Goal: Information Seeking & Learning: Compare options

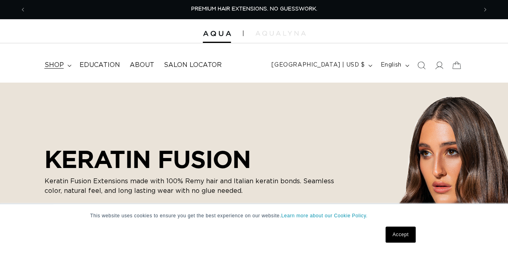
click at [65, 69] on summary "shop" at bounding box center [57, 65] width 35 height 18
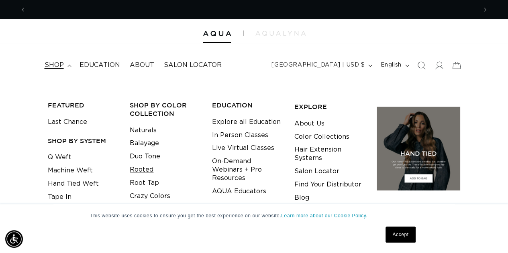
scroll to position [0, 901]
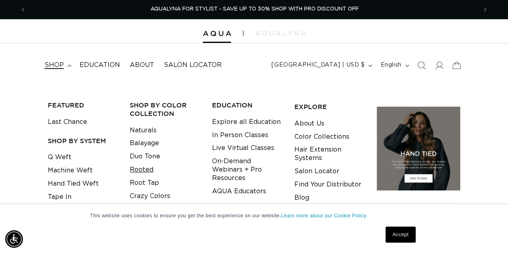
click at [140, 169] on link "Rooted" at bounding box center [142, 169] width 24 height 13
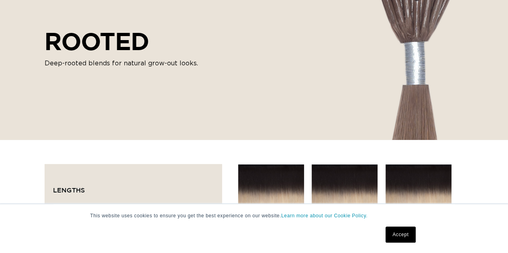
scroll to position [241, 0]
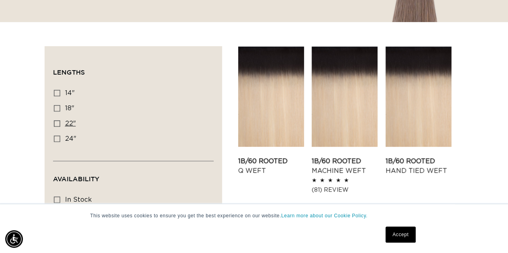
click at [58, 124] on icon at bounding box center [57, 123] width 6 height 6
click at [58, 124] on input "22" 22" (14 products)" at bounding box center [57, 123] width 6 height 6
checkbox input "true"
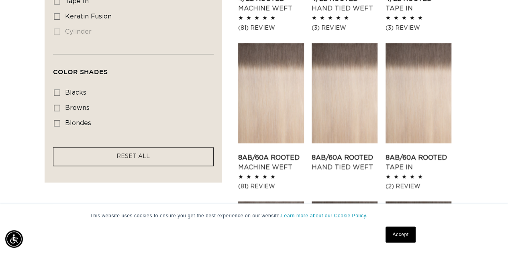
scroll to position [522, 0]
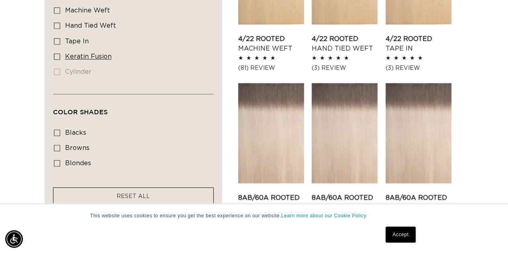
click at [60, 52] on label "keratin fusion keratin fusion (2 products)" at bounding box center [131, 56] width 154 height 15
click at [60, 53] on input "keratin fusion keratin fusion (2 products)" at bounding box center [57, 56] width 6 height 6
checkbox input "true"
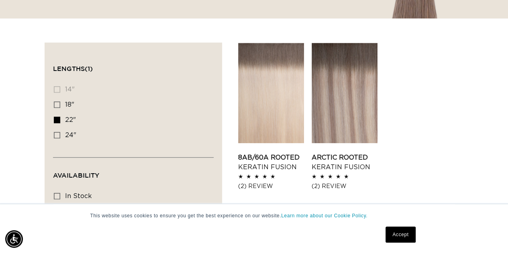
scroll to position [244, 0]
click at [272, 153] on link "8AB/60A Rooted Keratin Fusion" at bounding box center [271, 162] width 66 height 19
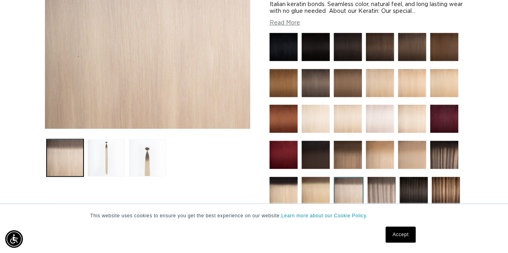
scroll to position [201, 0]
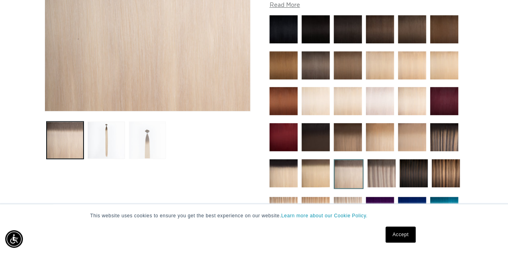
click at [147, 143] on button "Load image 3 in gallery view" at bounding box center [147, 140] width 37 height 37
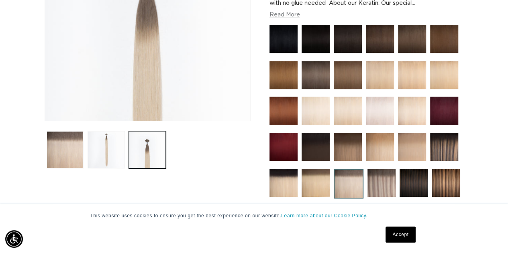
scroll to position [0, 0]
click at [381, 119] on img at bounding box center [379, 111] width 28 height 28
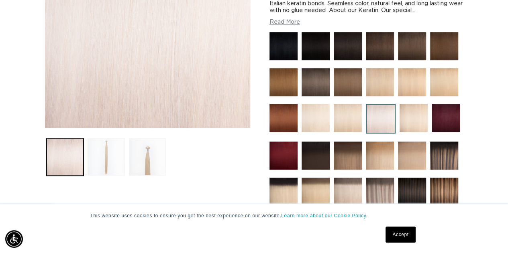
scroll to position [201, 0]
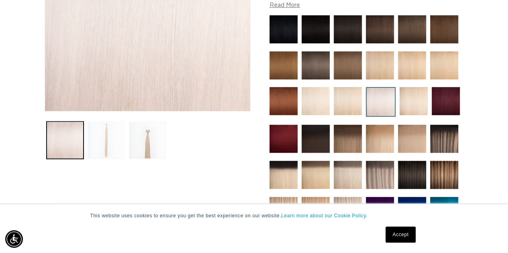
click at [100, 136] on button "Load image 2 in gallery view" at bounding box center [105, 140] width 37 height 37
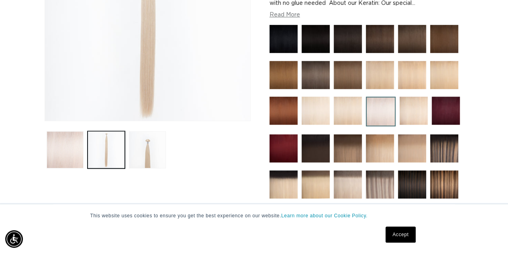
scroll to position [231, 0]
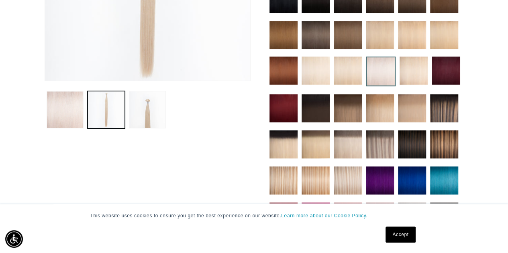
click at [382, 144] on img at bounding box center [379, 144] width 28 height 28
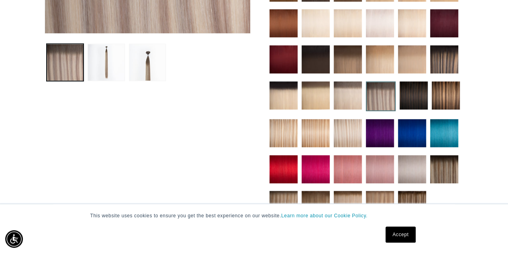
scroll to position [281, 0]
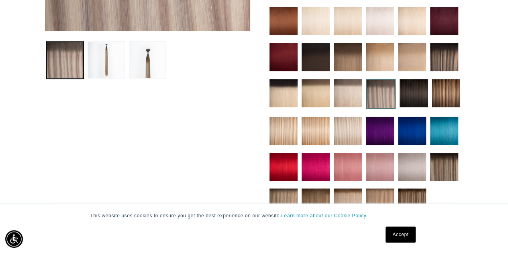
click at [348, 136] on img at bounding box center [347, 131] width 28 height 28
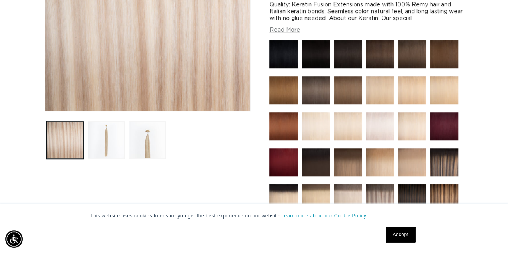
scroll to position [0, 450]
click at [151, 141] on button "Load image 3 in gallery view" at bounding box center [147, 140] width 37 height 37
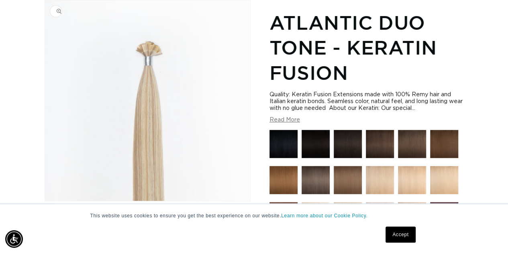
scroll to position [0, 901]
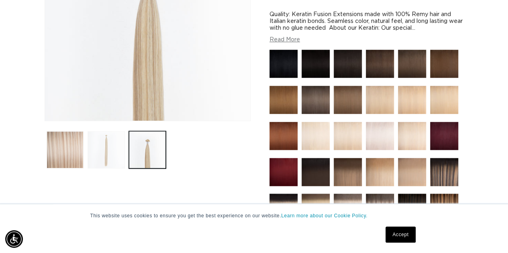
click at [116, 142] on button "Load image 2 in gallery view" at bounding box center [105, 149] width 37 height 37
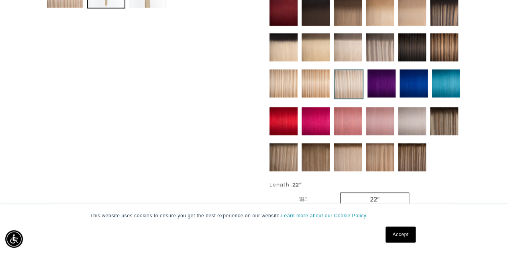
scroll to position [0, 0]
click at [341, 158] on img at bounding box center [347, 157] width 28 height 28
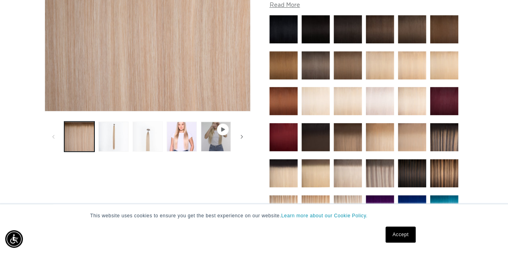
scroll to position [0, 450]
click at [150, 136] on button "Load image 3 in gallery view" at bounding box center [147, 137] width 30 height 30
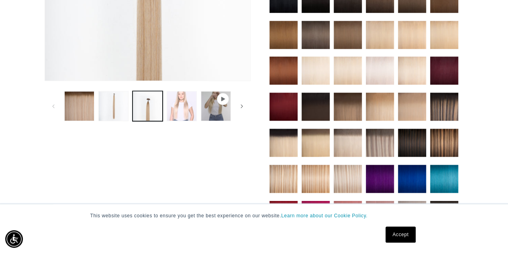
click at [179, 116] on button "Load image 4 in gallery view" at bounding box center [181, 106] width 30 height 30
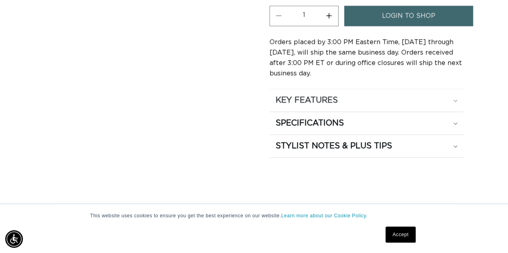
click at [302, 95] on h2 "KEY FEATURES" at bounding box center [306, 100] width 62 height 10
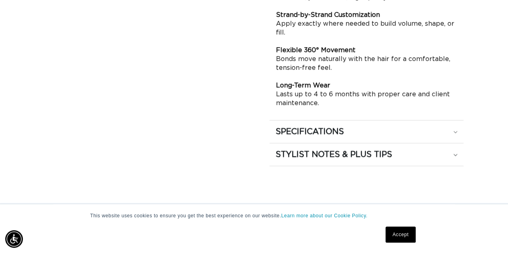
scroll to position [0, 901]
click at [280, 126] on h2 "SPECIFICATIONS" at bounding box center [309, 131] width 68 height 10
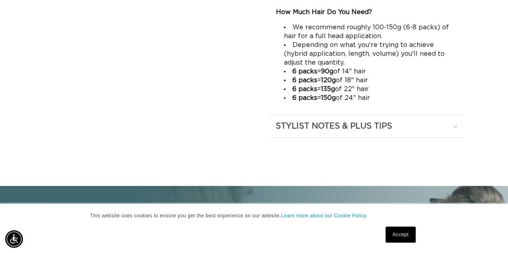
scroll to position [0, 450]
click at [301, 122] on h2 "STYLIST NOTES & PLUS TIPS" at bounding box center [333, 126] width 116 height 10
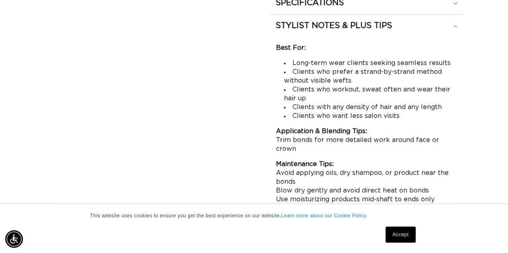
scroll to position [0, 0]
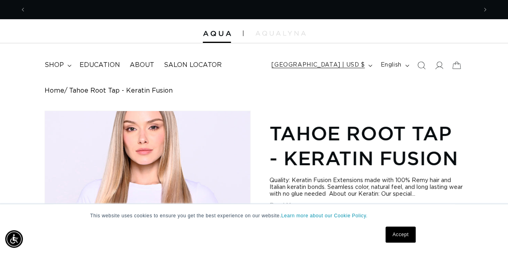
click at [355, 63] on span "[GEOGRAPHIC_DATA] | USD $" at bounding box center [317, 65] width 93 height 8
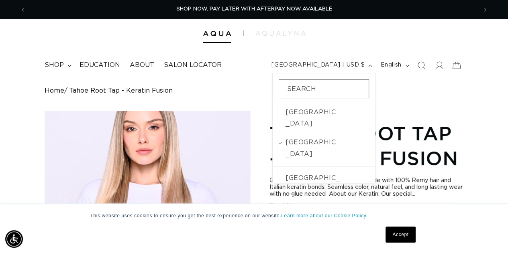
click at [272, 61] on header "FEATURED Last Chance SHOP BY SYSTEM Q Weft Hand Tied Weft Machine Weft Tape In …" at bounding box center [254, 62] width 508 height 39
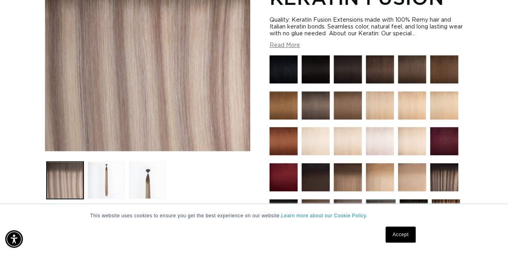
scroll to position [0, 450]
